Goal: Task Accomplishment & Management: Use online tool/utility

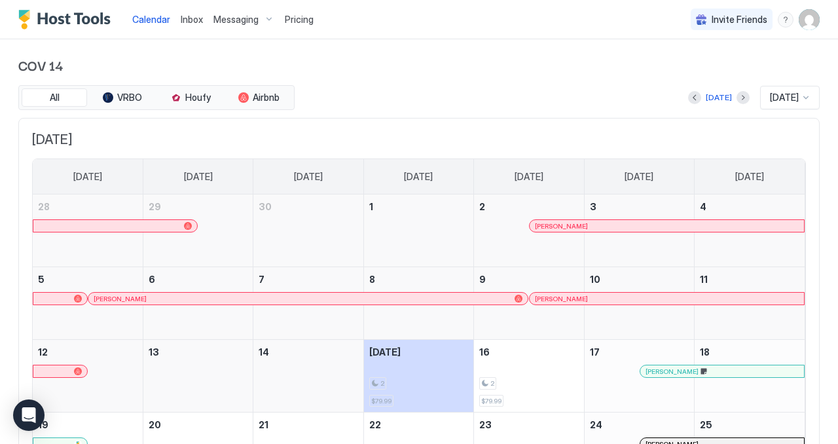
click at [242, 14] on span "Messaging" at bounding box center [235, 20] width 45 height 12
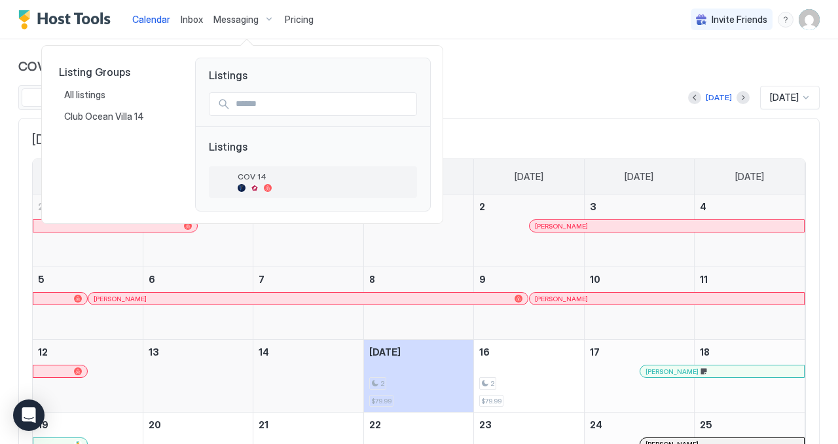
click at [252, 189] on div at bounding box center [255, 188] width 8 height 8
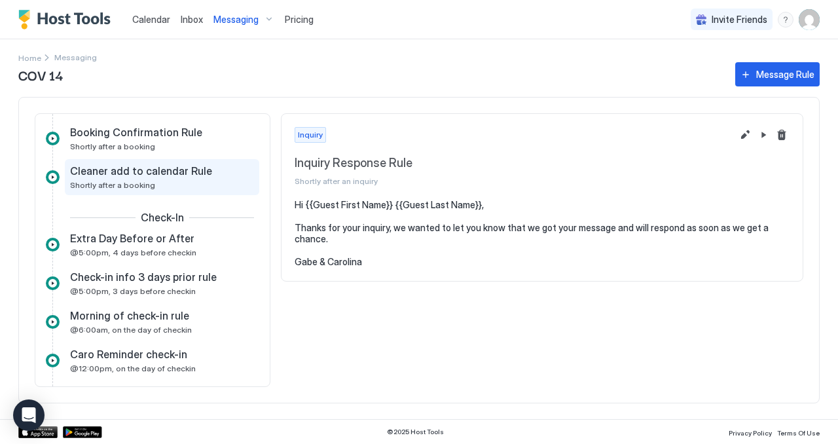
scroll to position [107, 0]
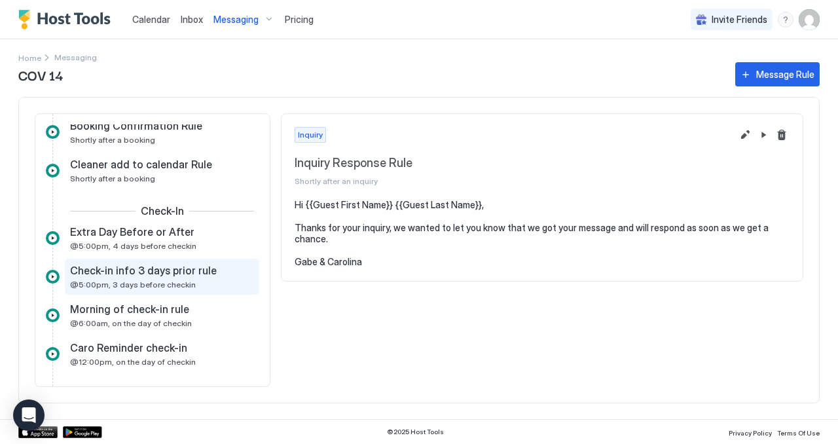
click at [156, 280] on span "@5:00pm, 3 days before checkin" at bounding box center [133, 285] width 126 height 10
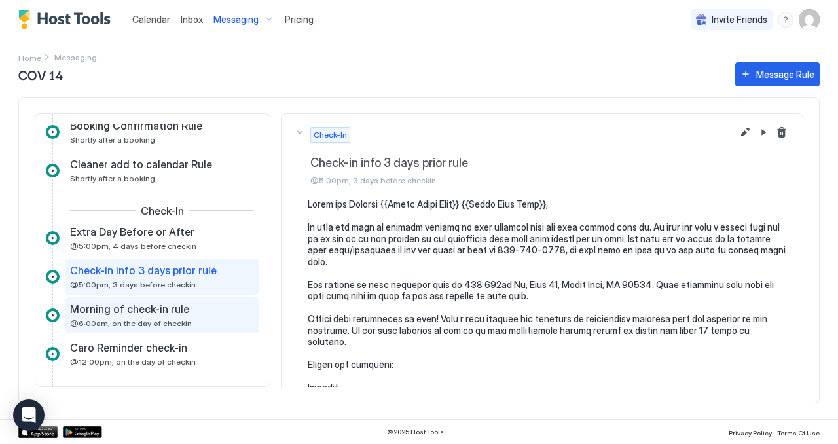
click at [168, 315] on span "Morning of check-in rule" at bounding box center [129, 308] width 119 height 13
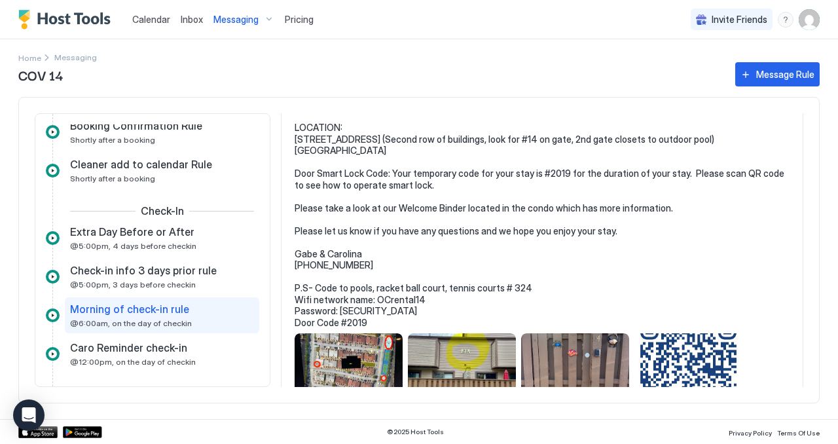
scroll to position [137, 0]
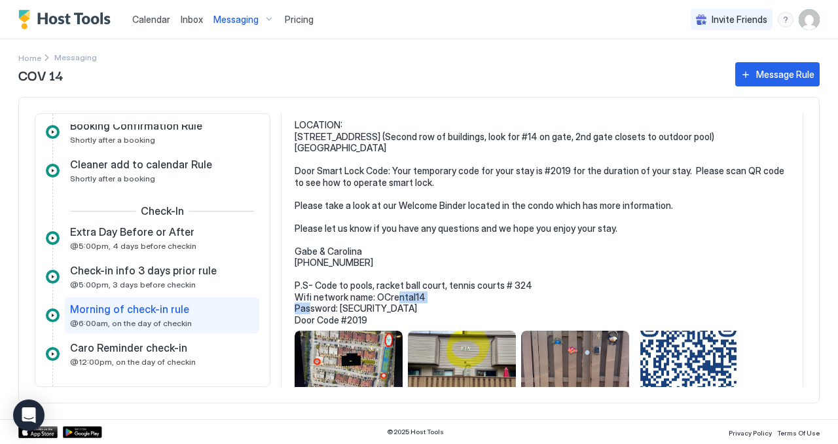
drag, startPoint x: 375, startPoint y: 295, endPoint x: 437, endPoint y: 299, distance: 62.3
click at [437, 299] on pre "Hi {{Guest First Name}} {{Guest Last Name}}, Just wanted to touch base and wish…" at bounding box center [542, 194] width 495 height 264
copy pre "OCrental14"
click at [469, 296] on pre "Hi {{Guest First Name}} {{Guest Last Name}}, Just wanted to touch base and wish…" at bounding box center [542, 194] width 495 height 264
drag, startPoint x: 340, startPoint y: 306, endPoint x: 386, endPoint y: 308, distance: 45.9
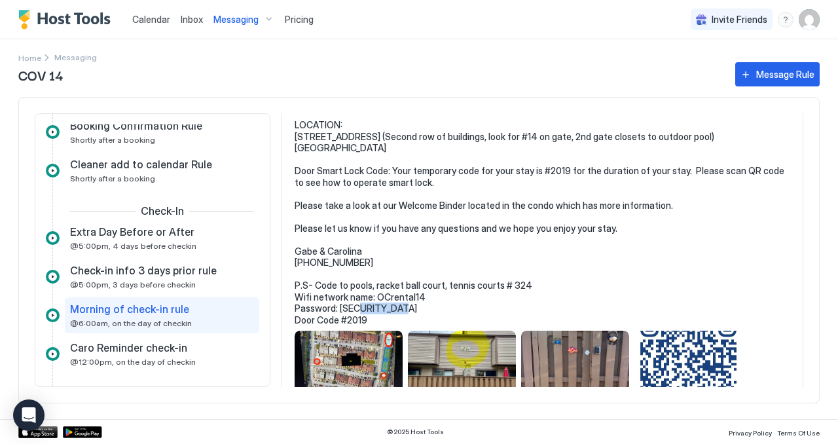
click at [386, 308] on pre "Hi {{Guest First Name}} {{Guest Last Name}}, Just wanted to touch base and wish…" at bounding box center [542, 194] width 495 height 264
copy pre "OCbeach14"
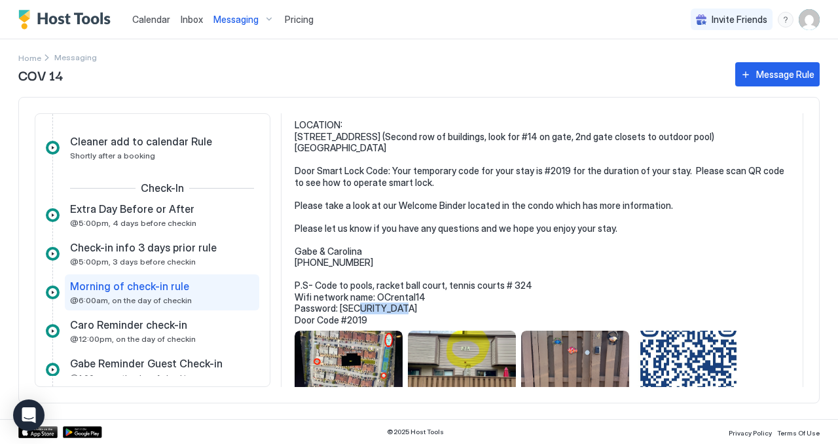
scroll to position [132, 0]
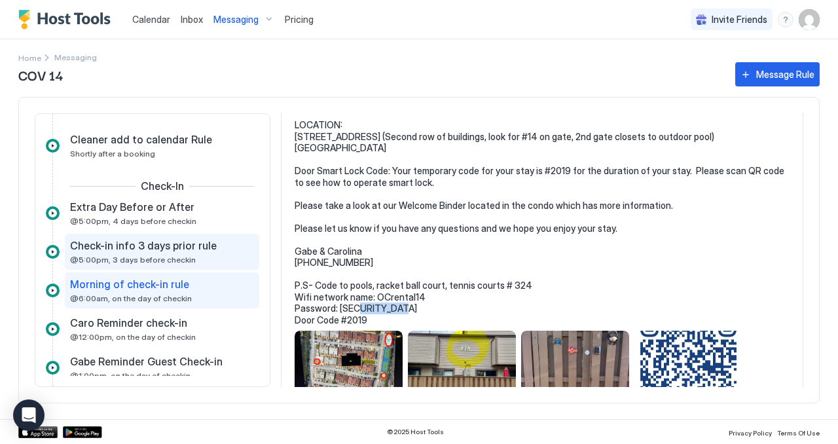
click at [151, 257] on span "@5:00pm, 3 days before checkin" at bounding box center [133, 260] width 126 height 10
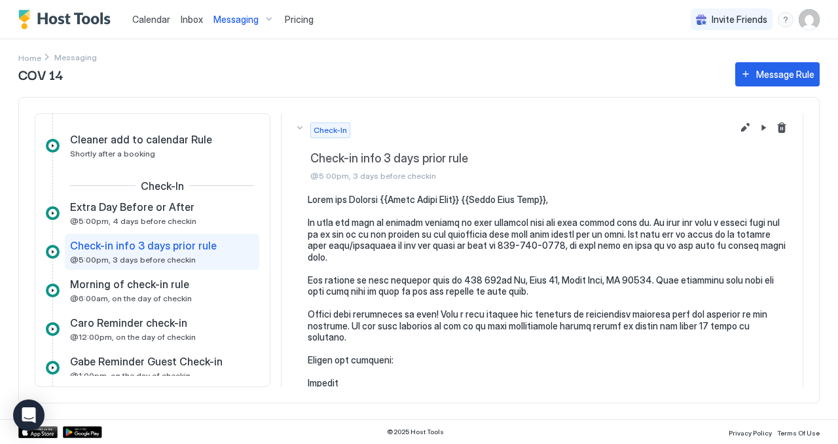
scroll to position [7, 0]
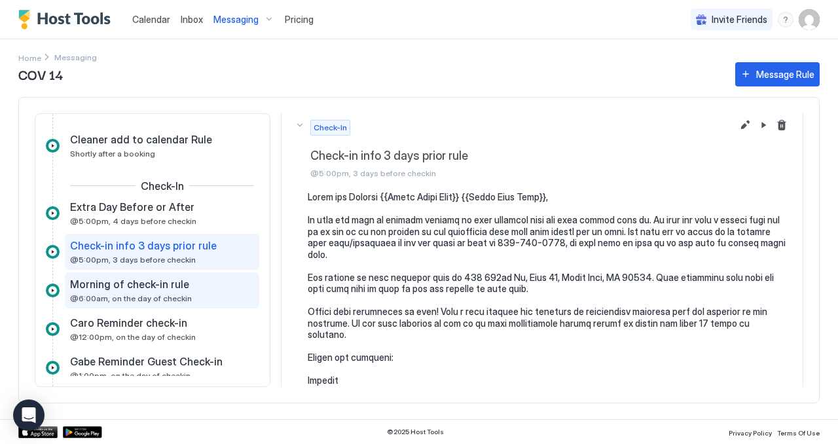
click at [175, 287] on span "Morning of check-in rule" at bounding box center [129, 284] width 119 height 13
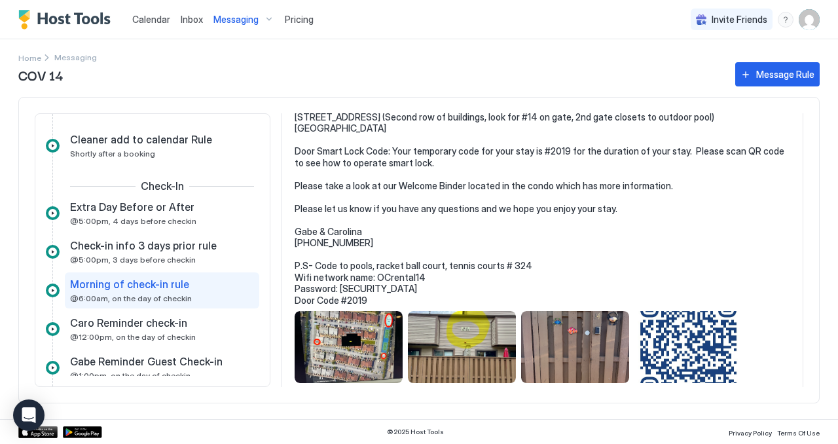
scroll to position [166, 0]
